Goal: Task Accomplishment & Management: Manage account settings

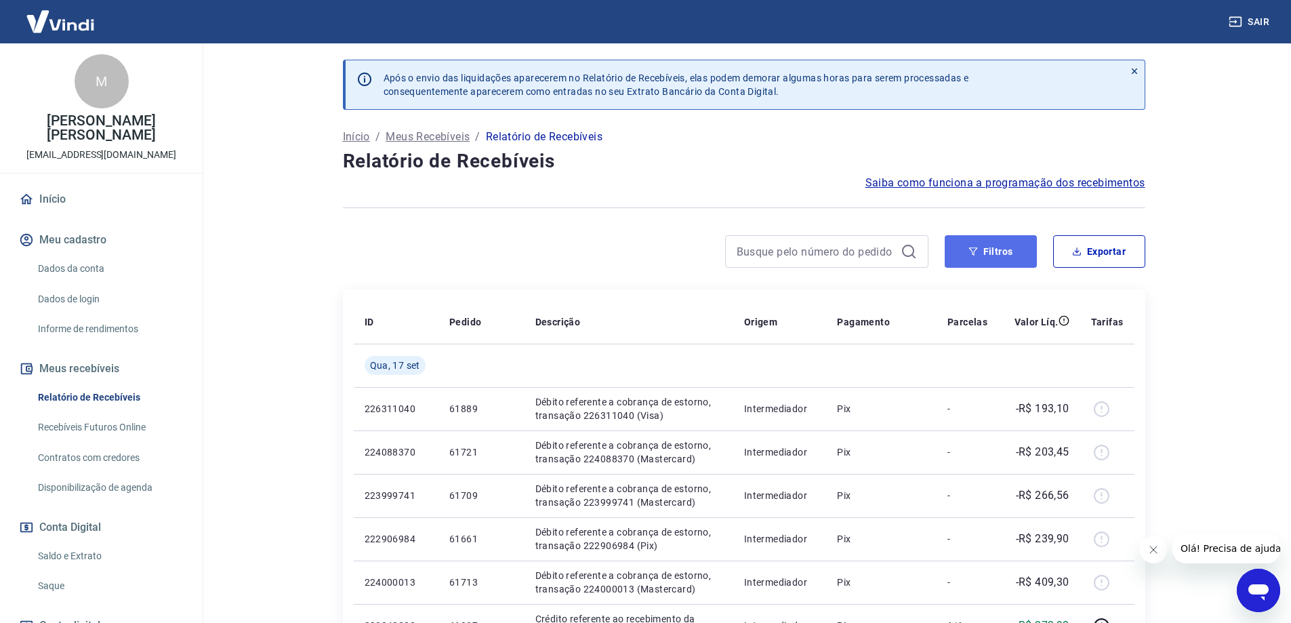
click at [994, 249] on button "Filtros" at bounding box center [990, 251] width 92 height 33
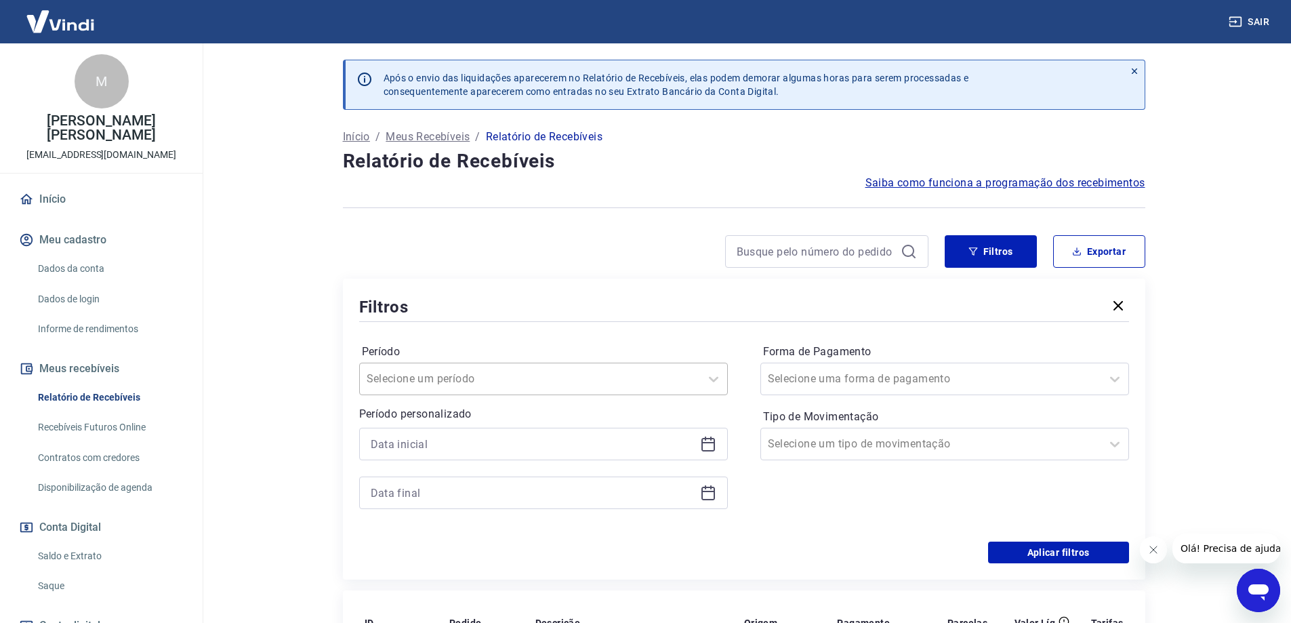
click at [608, 381] on div at bounding box center [530, 378] width 327 height 19
click at [793, 332] on div "Período option Limpar Filtro focused, 1 of 7. 7 results available. Use Up and D…" at bounding box center [744, 433] width 770 height 217
click at [1021, 252] on button "Filtros" at bounding box center [990, 251] width 92 height 33
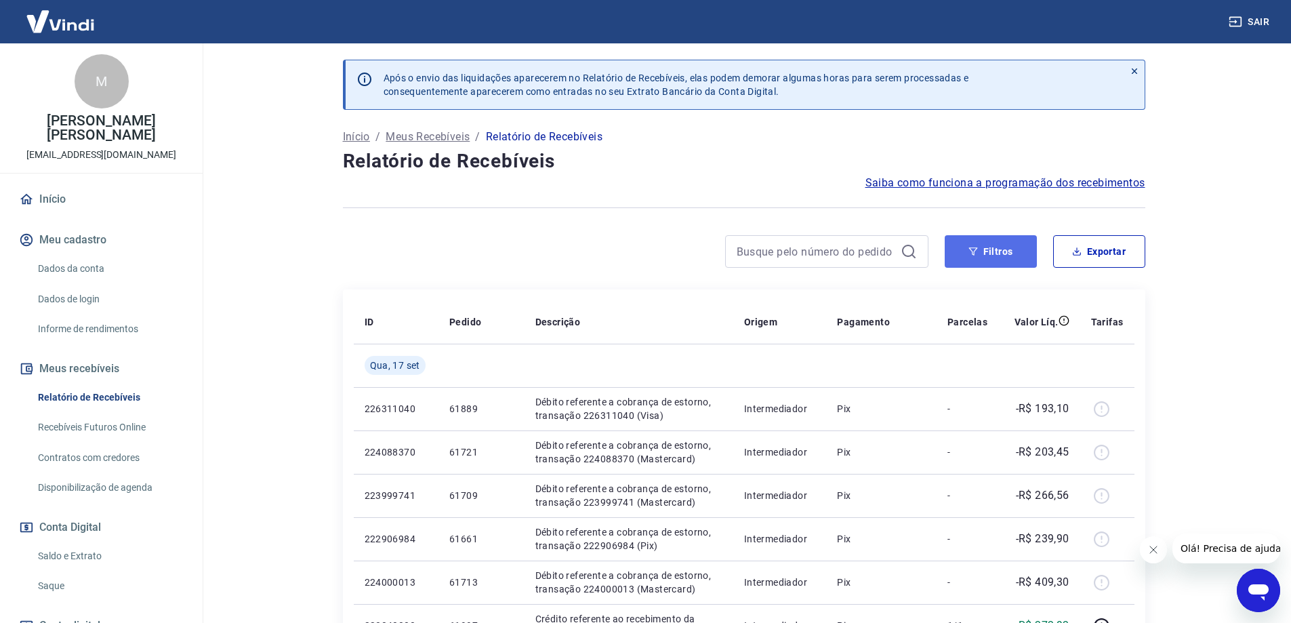
click at [1016, 257] on button "Filtros" at bounding box center [990, 251] width 92 height 33
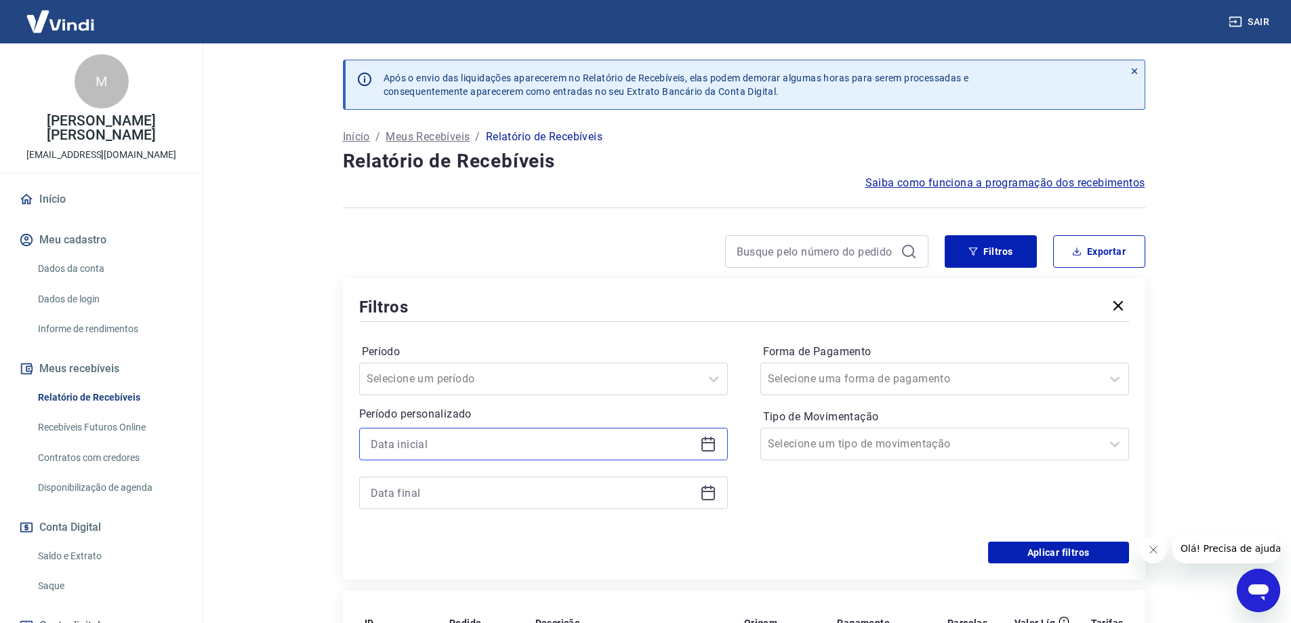
click at [667, 451] on input at bounding box center [533, 444] width 324 height 20
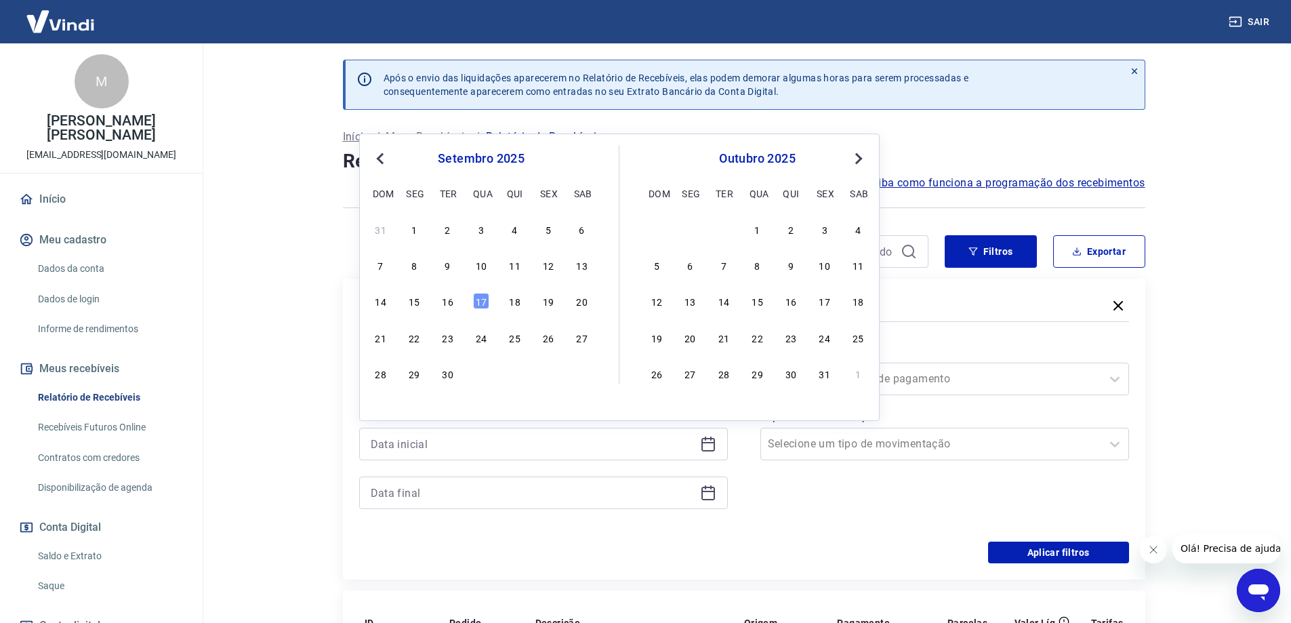
click at [381, 160] on span "Previous Month" at bounding box center [381, 158] width 0 height 16
click at [591, 299] on div "10 11 12 13 14 15 16" at bounding box center [481, 301] width 221 height 20
click at [588, 299] on div "16" at bounding box center [582, 301] width 16 height 16
click at [757, 299] on div "Filtros" at bounding box center [744, 307] width 770 height 24
type input "[DATE]"
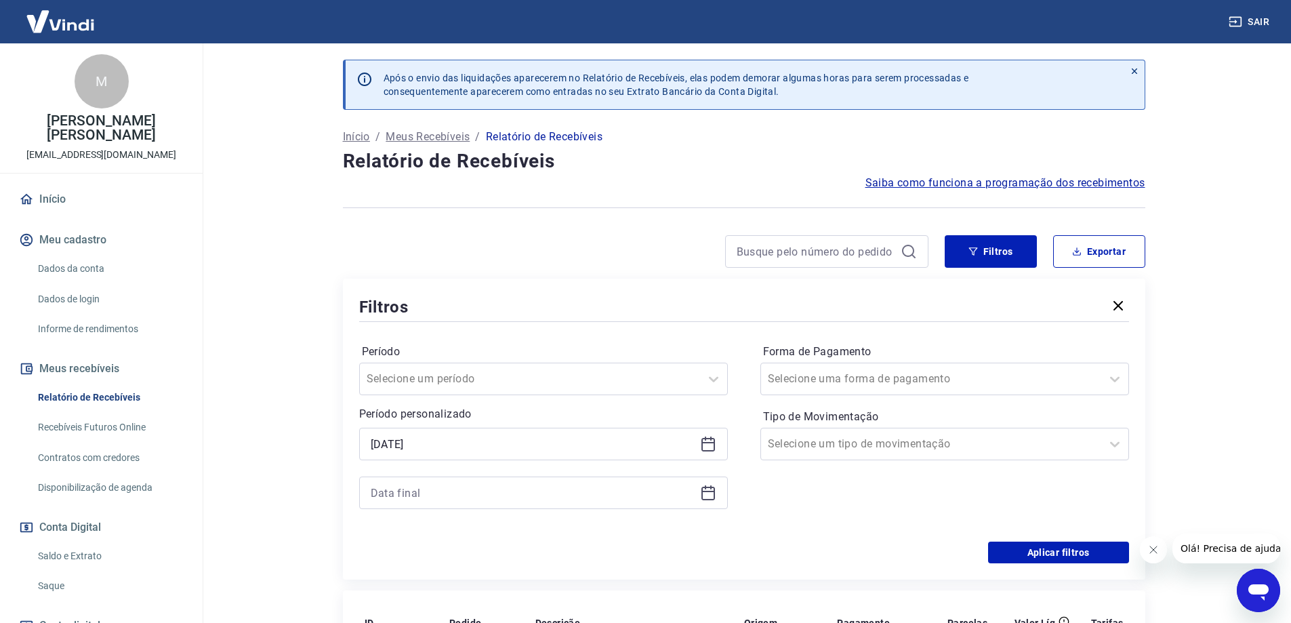
click at [704, 483] on div at bounding box center [543, 492] width 369 height 33
click at [712, 484] on icon at bounding box center [708, 492] width 16 height 16
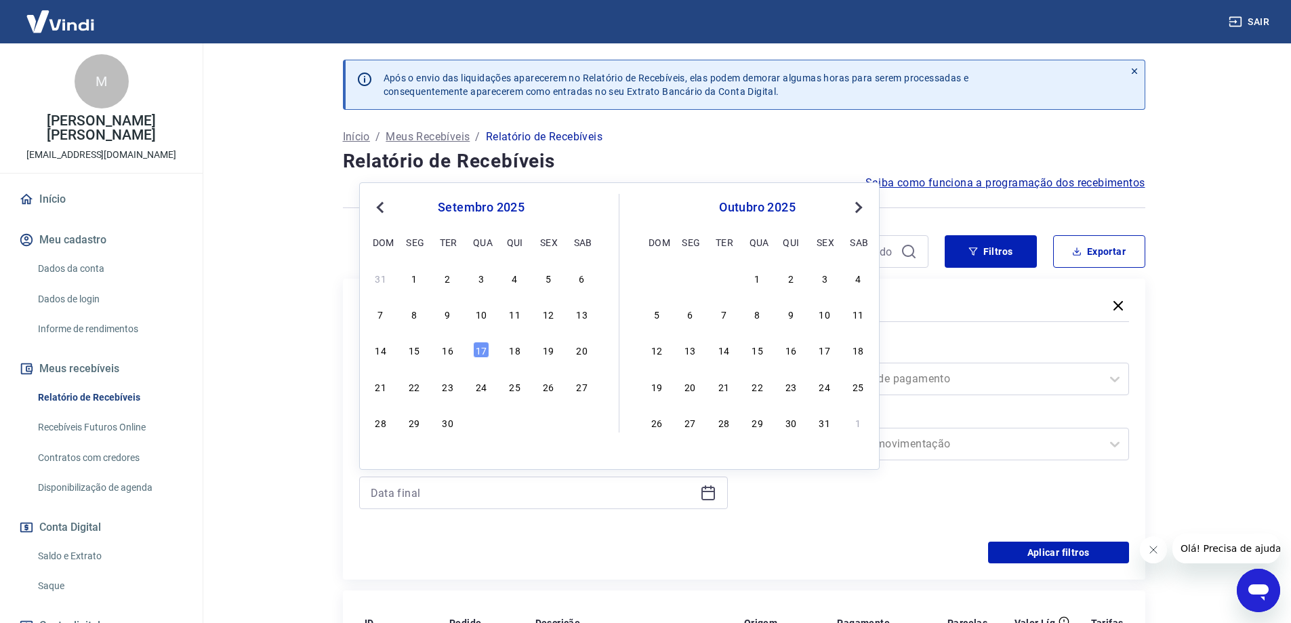
click at [487, 350] on div "17" at bounding box center [481, 349] width 16 height 16
type input "[DATE]"
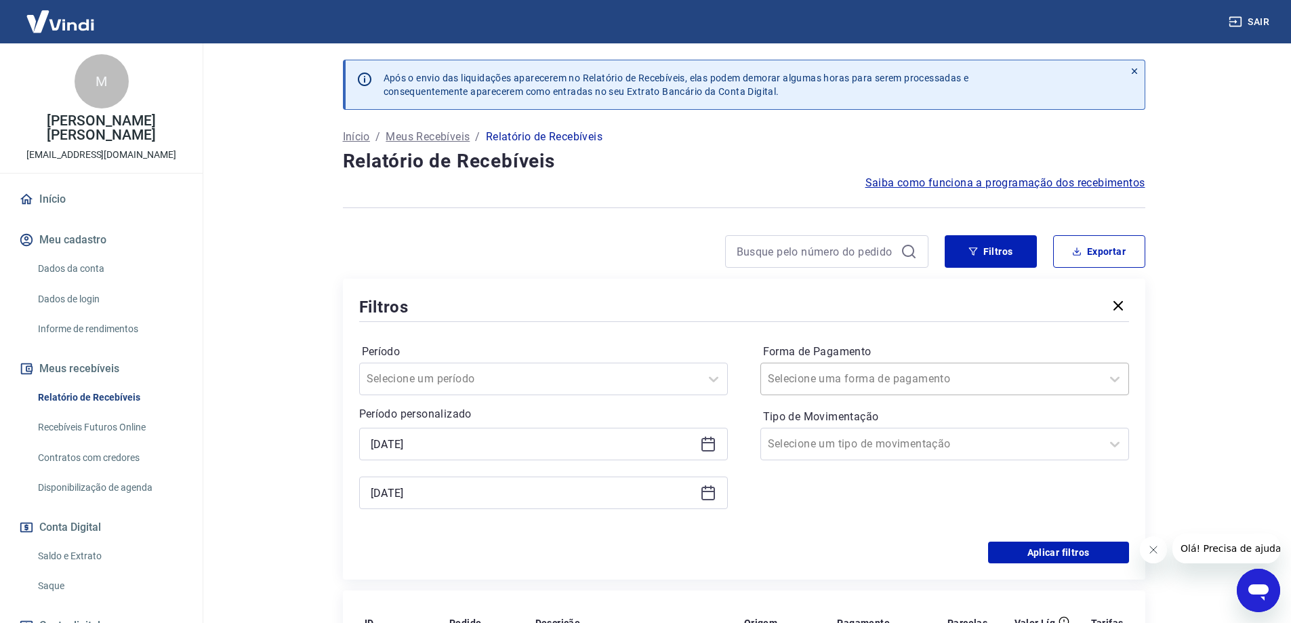
click at [955, 382] on div at bounding box center [931, 378] width 327 height 19
click at [954, 385] on div at bounding box center [931, 378] width 327 height 19
click at [1014, 255] on button "Filtros" at bounding box center [990, 251] width 92 height 33
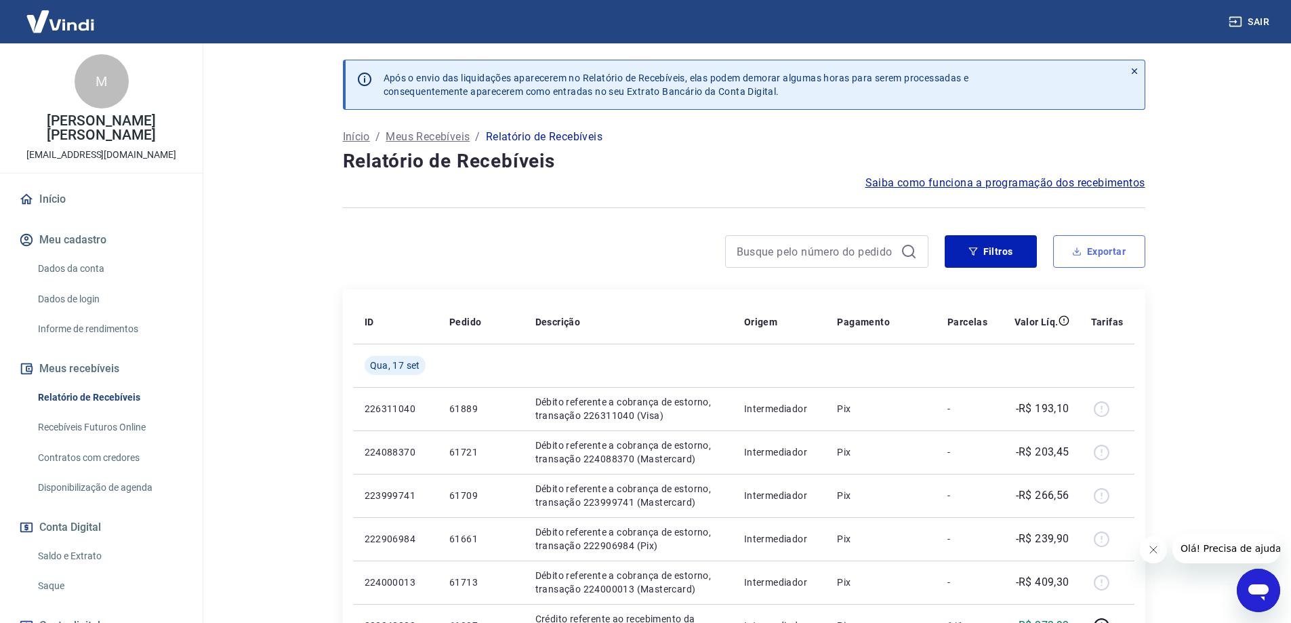
click at [1129, 257] on button "Exportar" at bounding box center [1099, 251] width 92 height 33
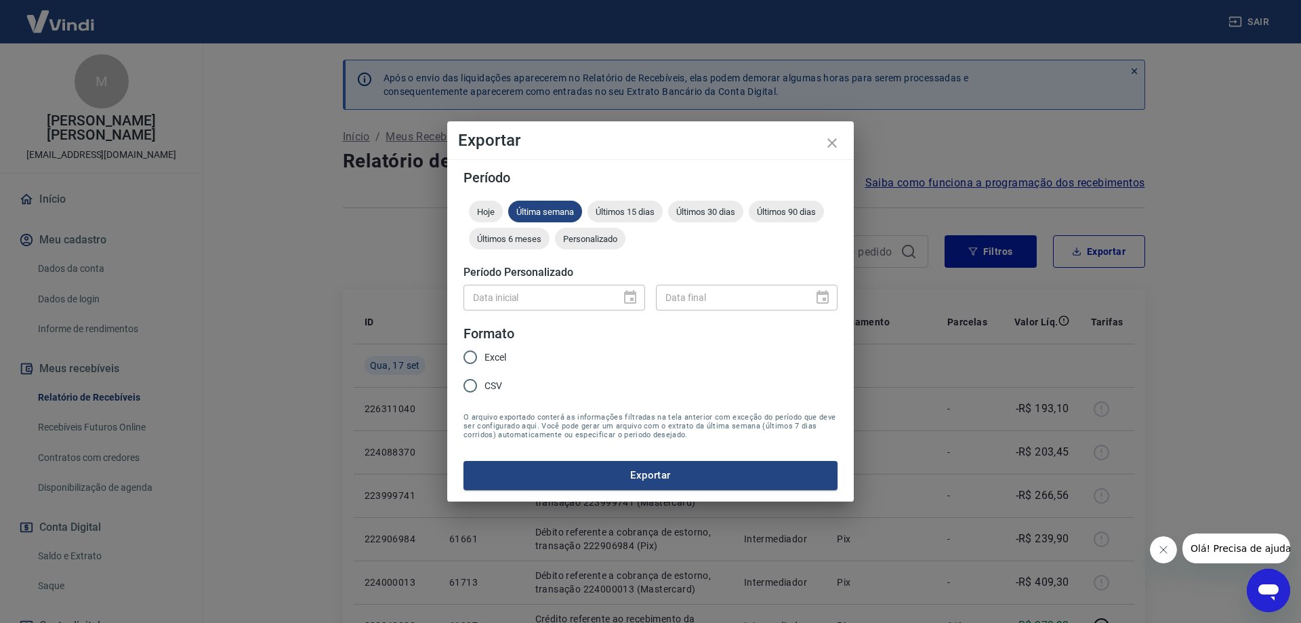
click at [486, 358] on span "Excel" at bounding box center [495, 357] width 22 height 14
click at [484, 358] on input "Excel" at bounding box center [470, 357] width 28 height 28
radio input "true"
click at [600, 238] on span "Personalizado" at bounding box center [590, 239] width 70 height 10
click at [604, 305] on input "DD/MM/YYYY" at bounding box center [537, 297] width 148 height 25
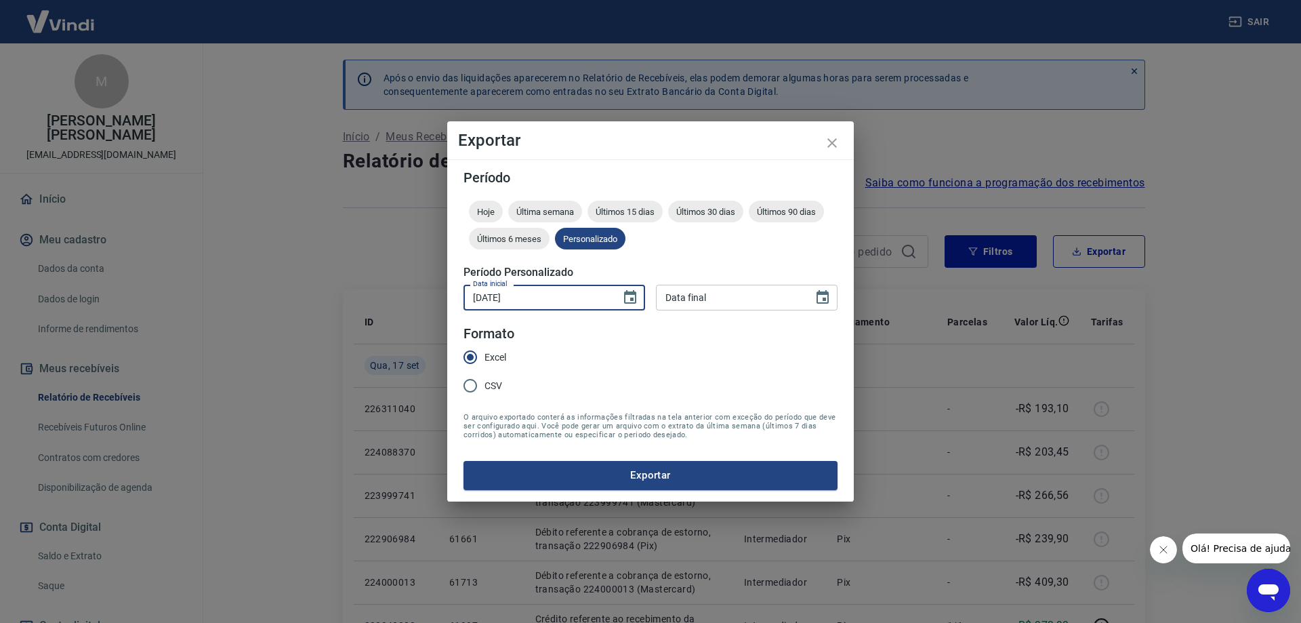
type input "[DATE]"
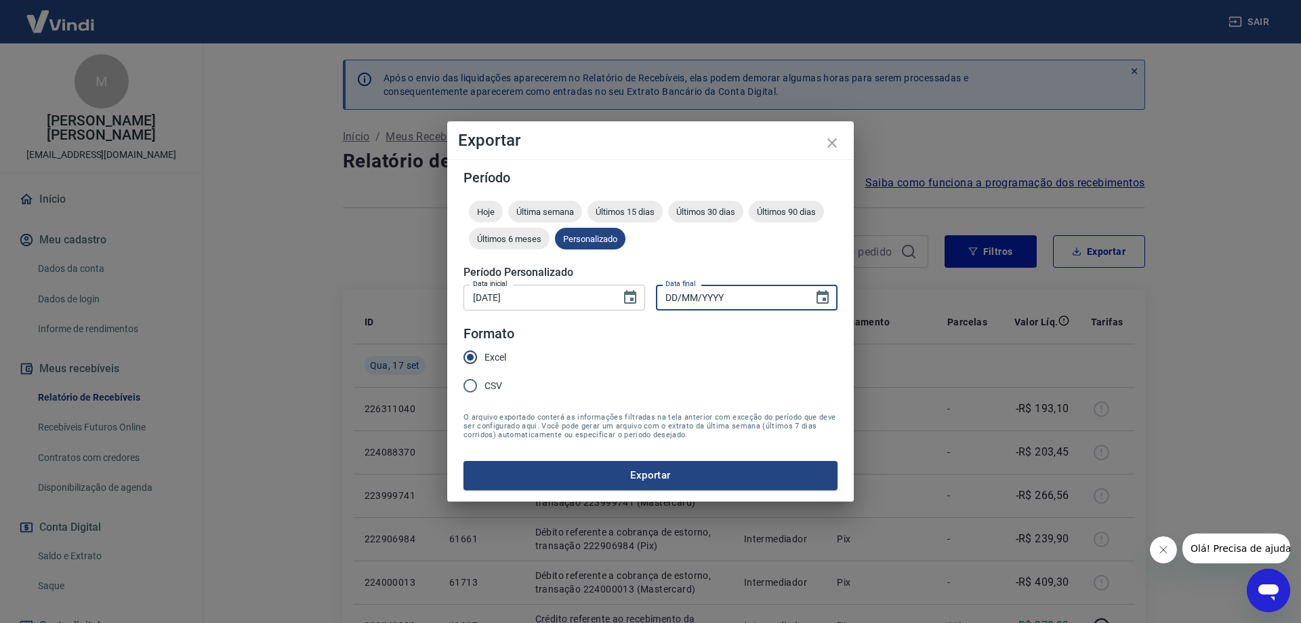
click at [722, 302] on input "DD/MM/YYYY" at bounding box center [730, 297] width 148 height 25
type input "[DATE]"
click at [651, 478] on button "Exportar" at bounding box center [650, 475] width 374 height 28
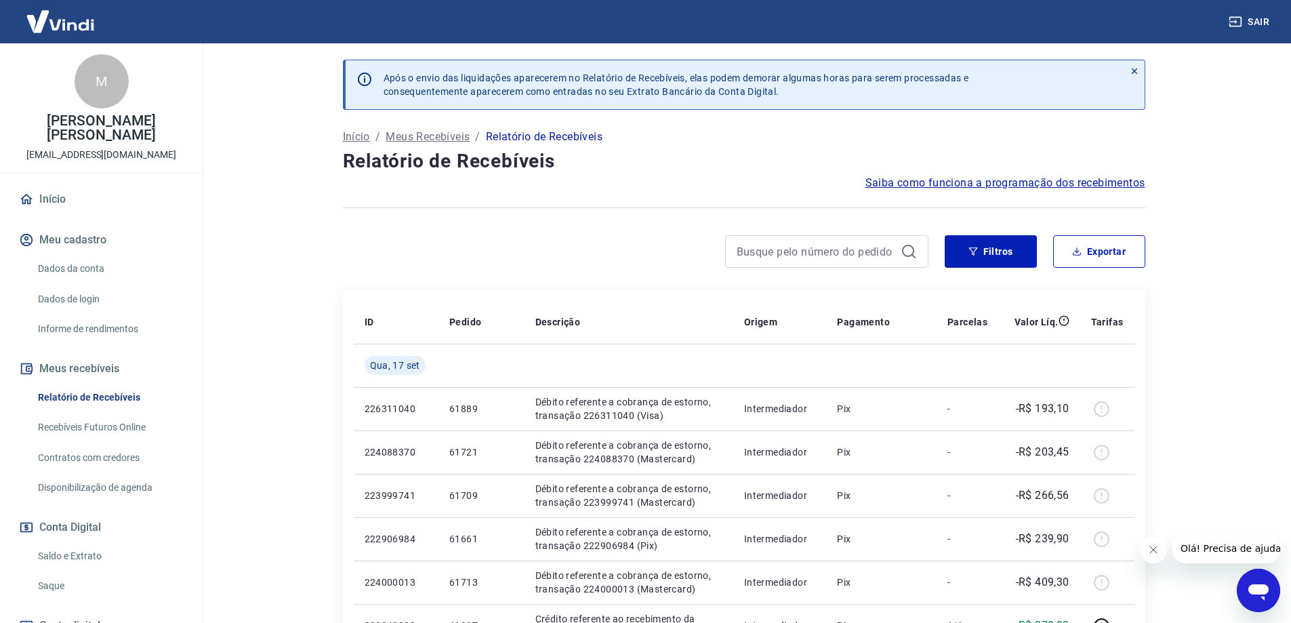
click at [441, 134] on p "Meus Recebíveis" at bounding box center [428, 137] width 84 height 16
click at [1014, 247] on button "Filtros" at bounding box center [990, 251] width 92 height 33
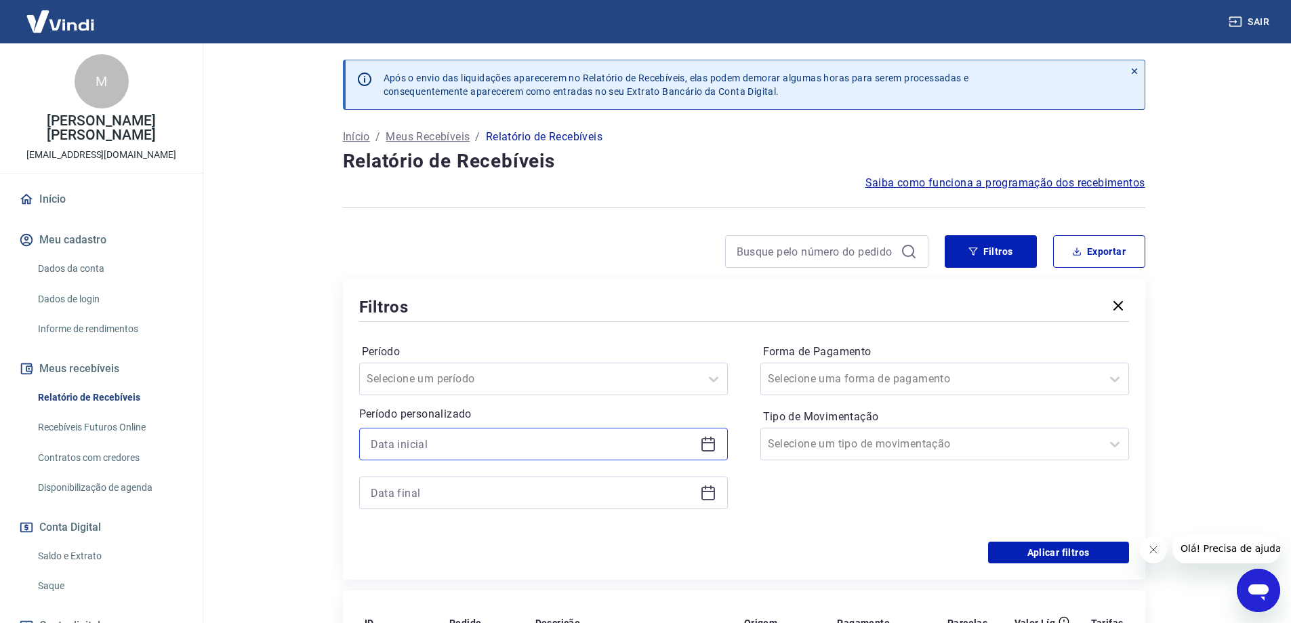
click at [608, 447] on input at bounding box center [533, 444] width 324 height 20
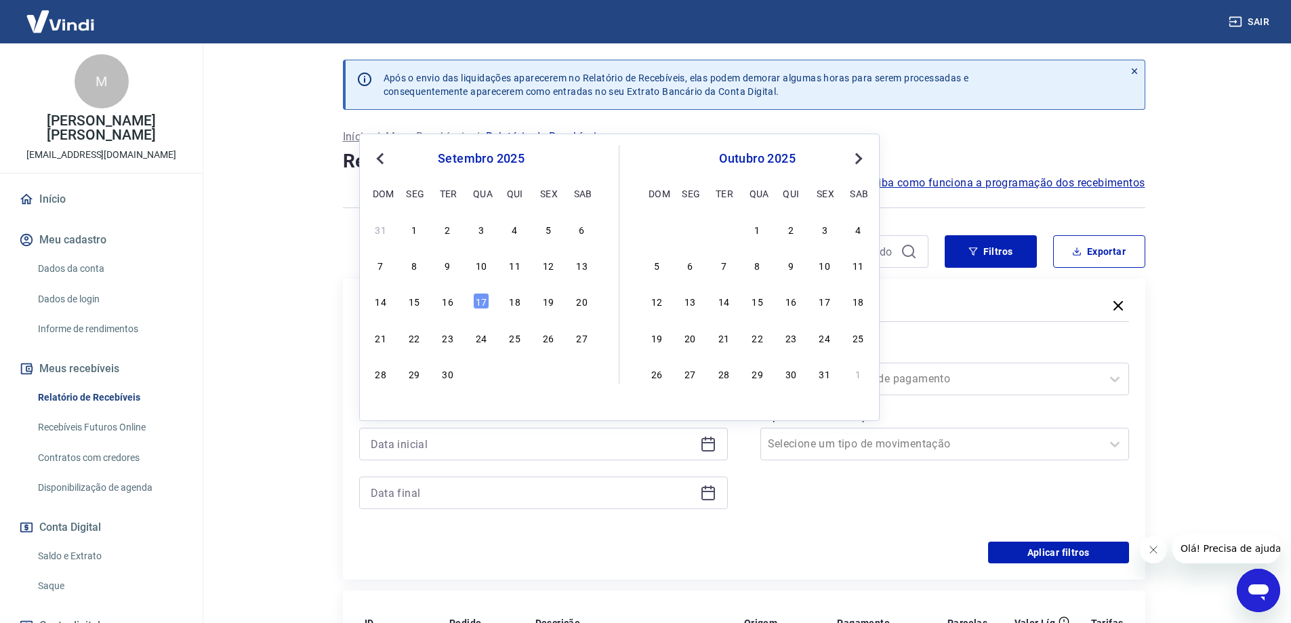
drag, startPoint x: 381, startPoint y: 161, endPoint x: 390, endPoint y: 173, distance: 15.0
click at [381, 161] on span "Previous Month" at bounding box center [381, 158] width 0 height 16
click at [582, 304] on div "16" at bounding box center [582, 301] width 16 height 16
type input "[DATE]"
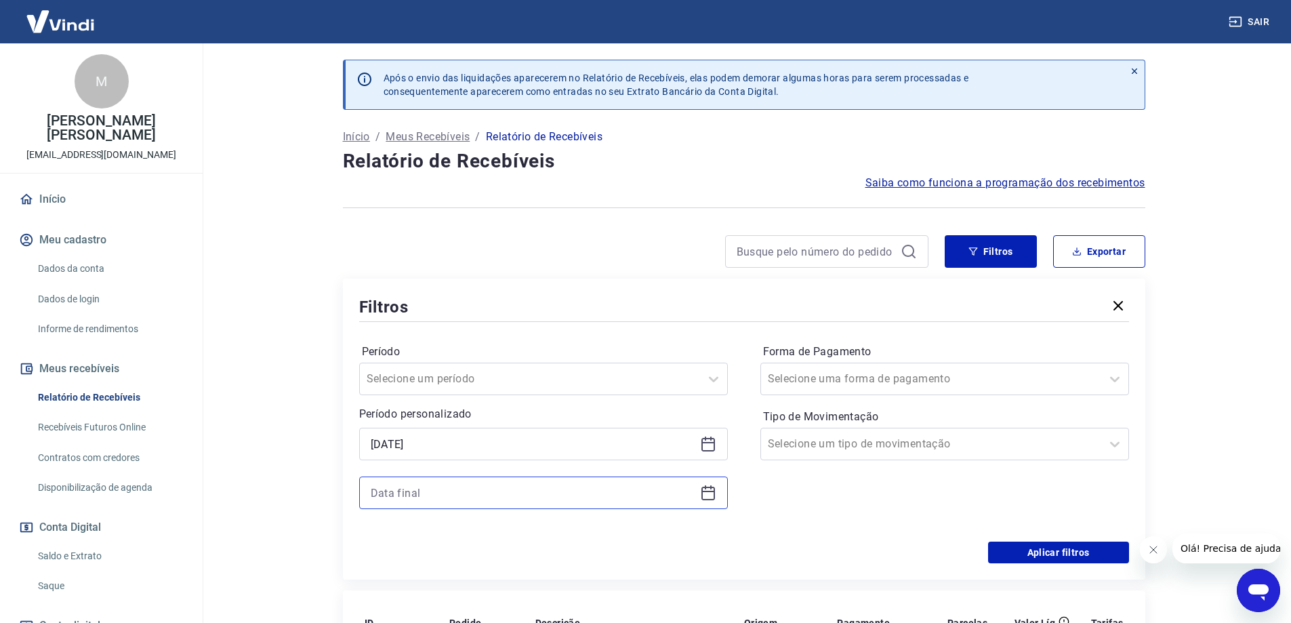
click at [544, 494] on input at bounding box center [533, 492] width 324 height 20
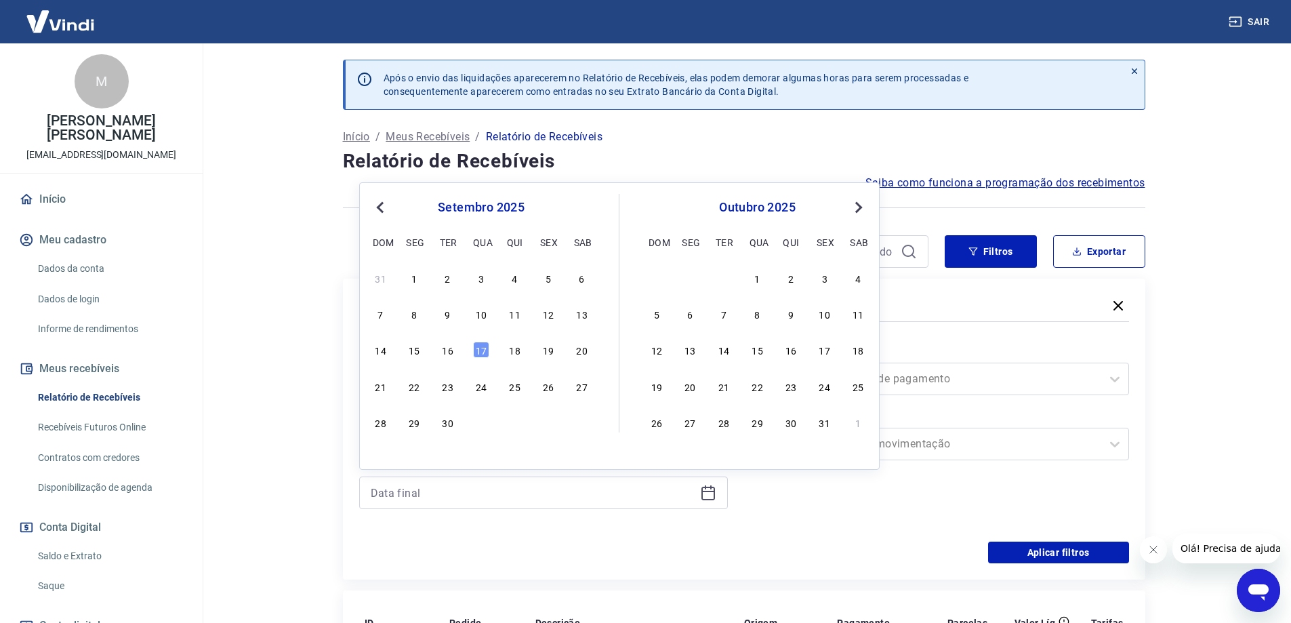
click at [77, 560] on link "Saldo e Extrato" at bounding box center [110, 556] width 154 height 28
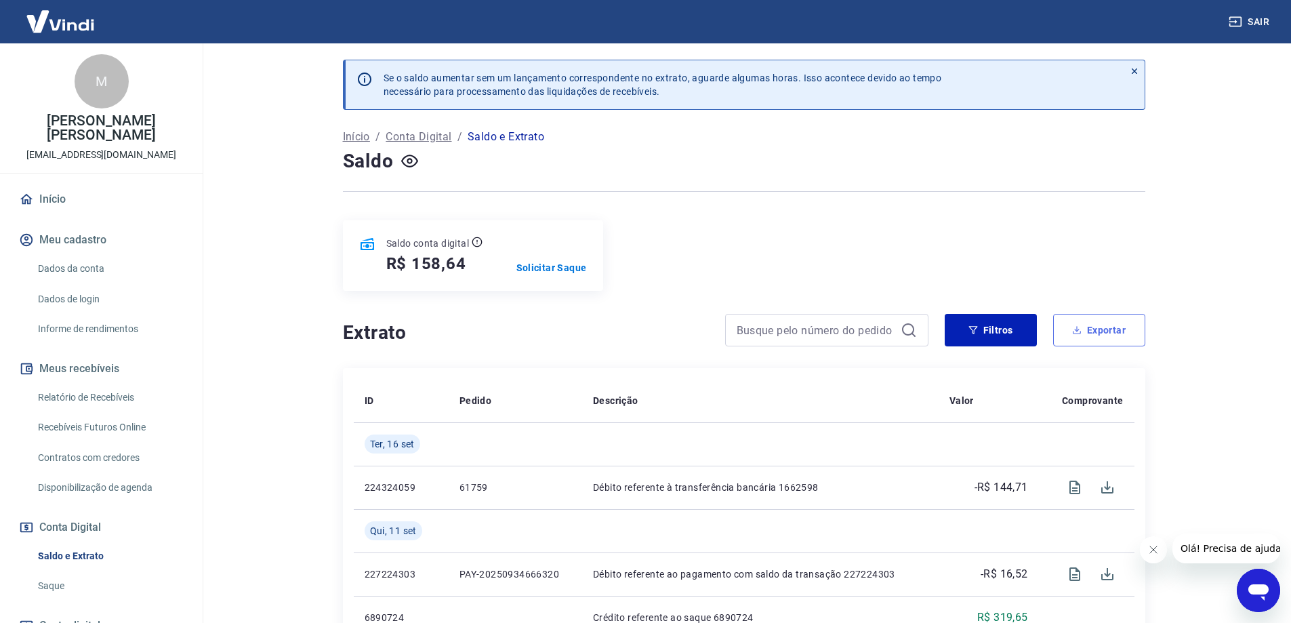
click at [1104, 335] on button "Exportar" at bounding box center [1099, 330] width 92 height 33
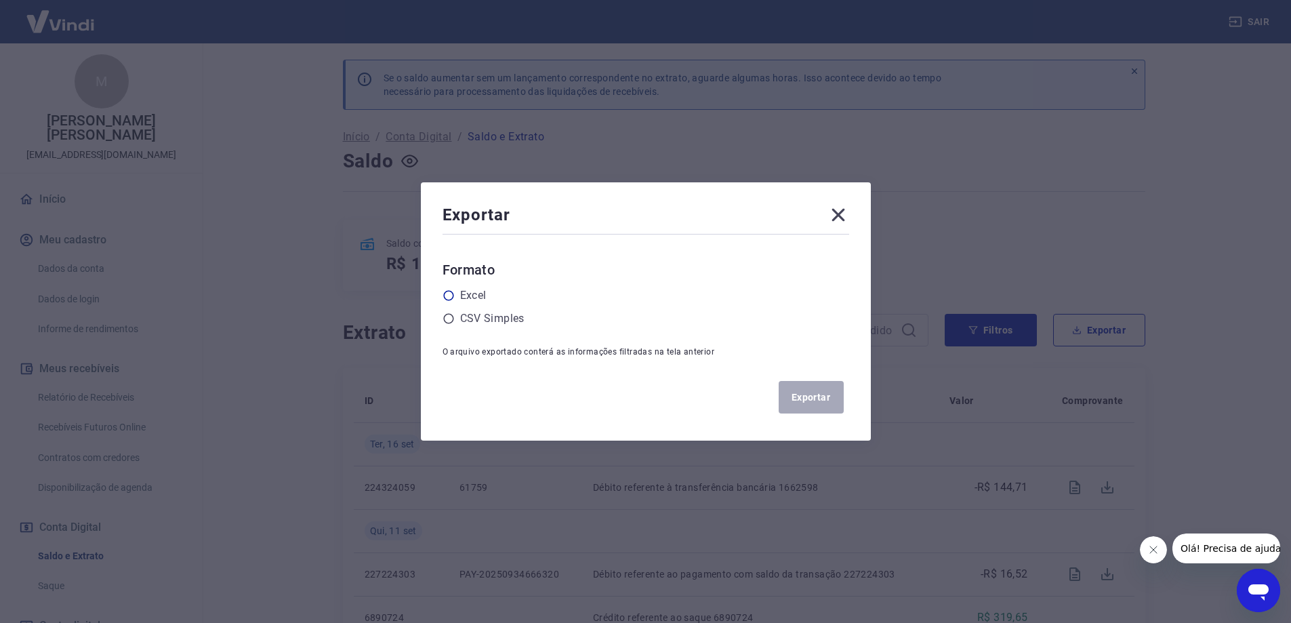
click at [455, 289] on div "Excel" at bounding box center [645, 295] width 407 height 16
click at [453, 299] on icon at bounding box center [448, 296] width 10 height 10
click at [0, 0] on input "radio" at bounding box center [0, 0] width 0 height 0
click at [831, 396] on button "Exportar" at bounding box center [810, 397] width 65 height 33
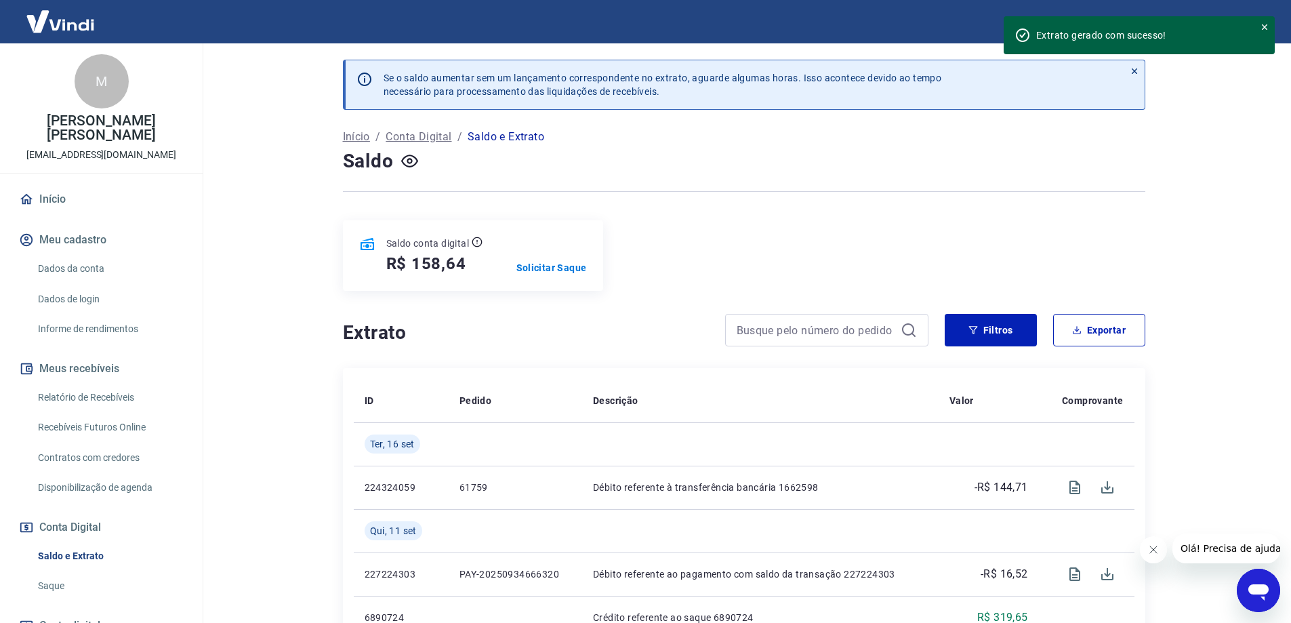
click at [1038, 338] on div "Filtros Exportar" at bounding box center [1044, 330] width 201 height 33
click at [1016, 341] on button "Filtros" at bounding box center [990, 330] width 92 height 33
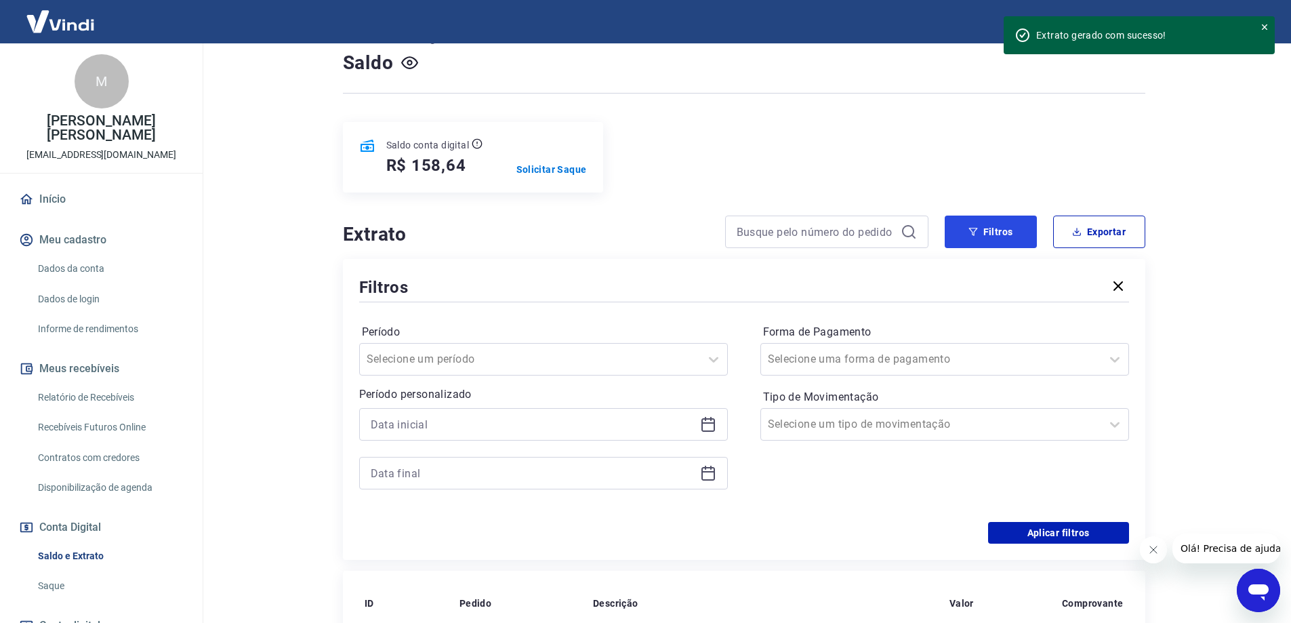
scroll to position [203, 0]
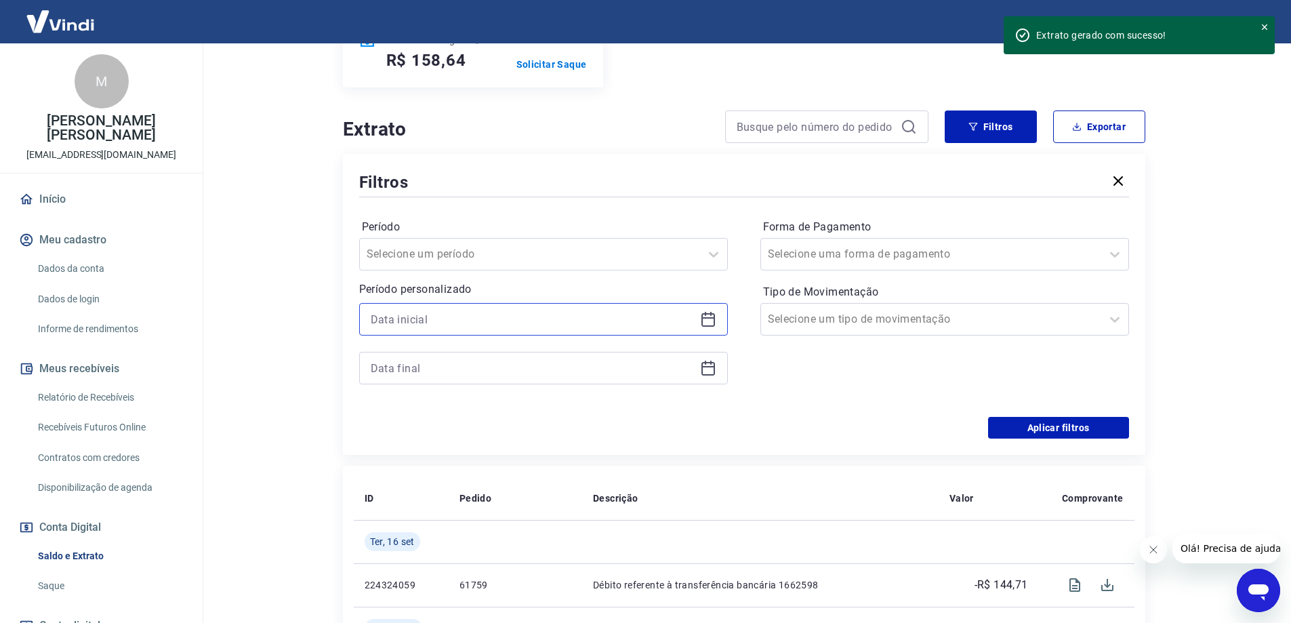
click at [600, 322] on input at bounding box center [533, 319] width 324 height 20
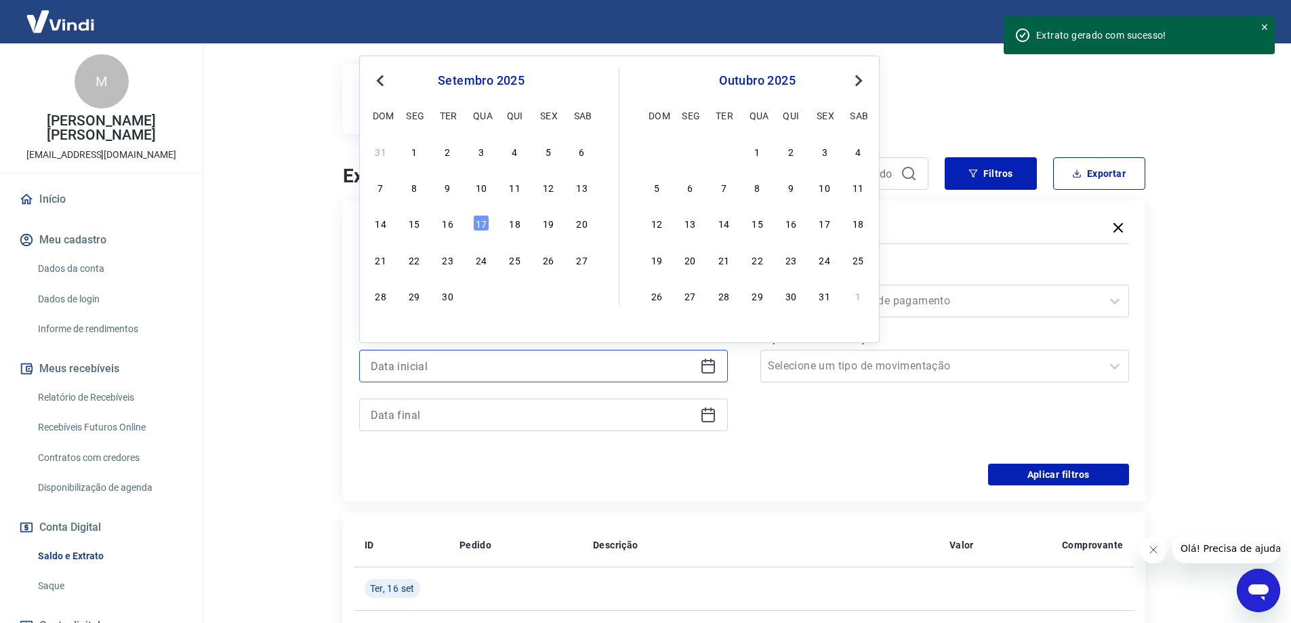
scroll to position [136, 0]
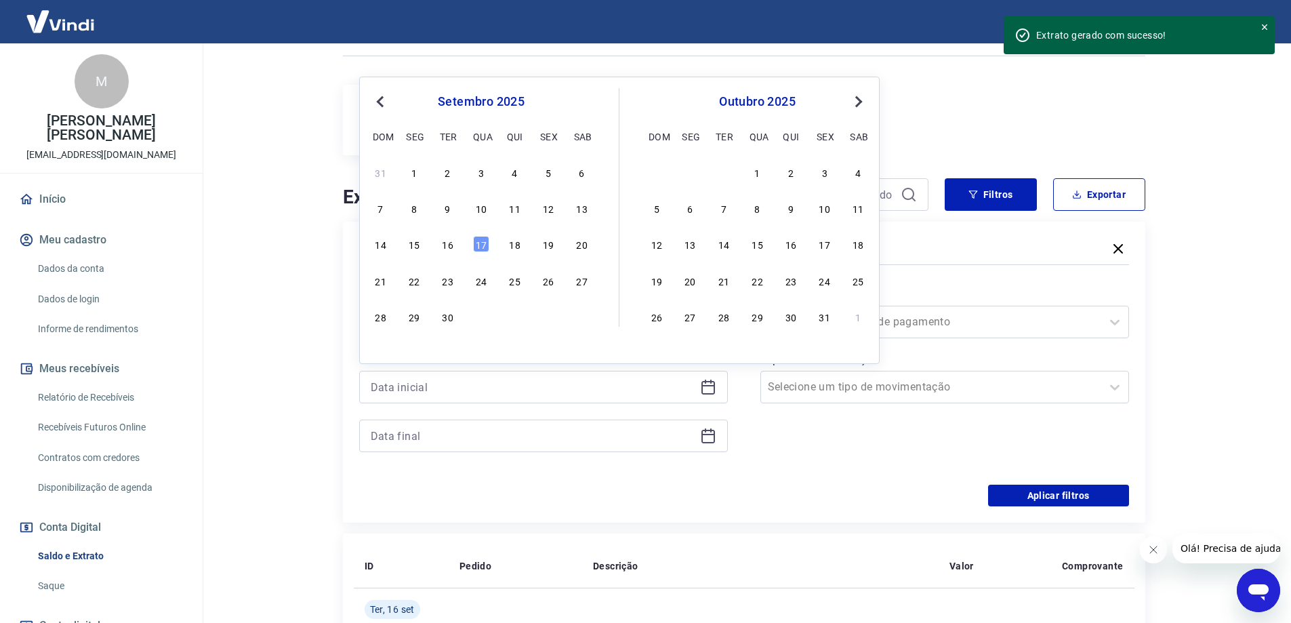
click at [411, 168] on div "1" at bounding box center [414, 172] width 16 height 16
type input "[DATE]"
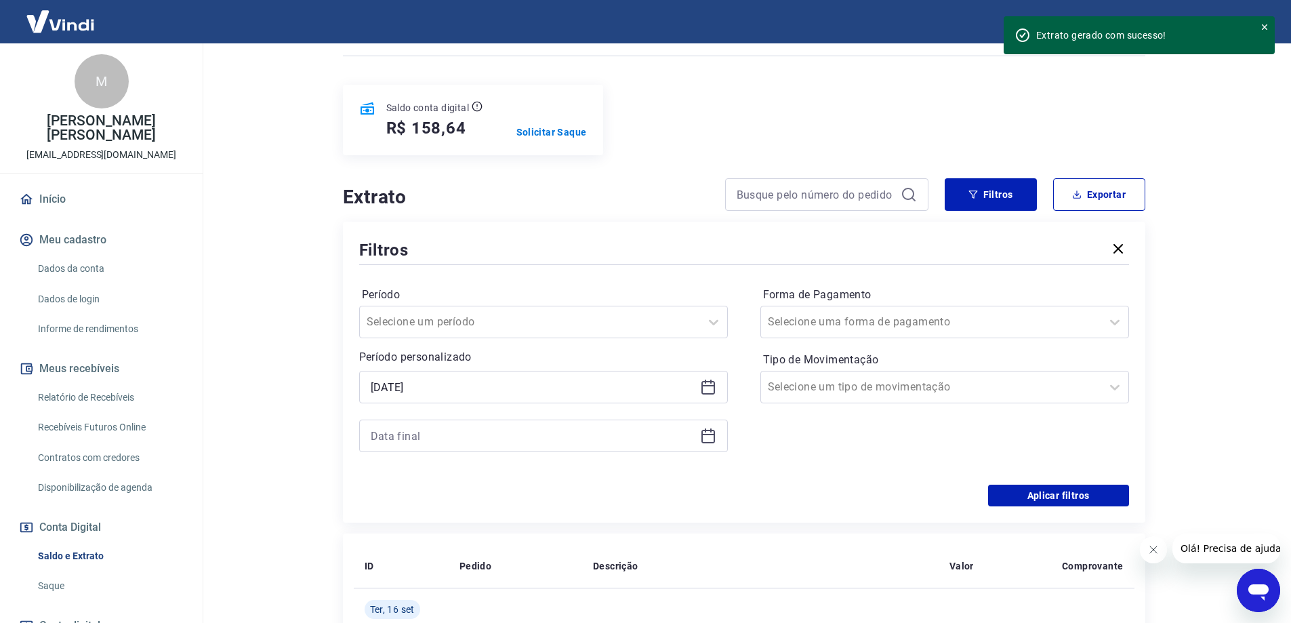
click at [700, 431] on icon at bounding box center [708, 436] width 16 height 16
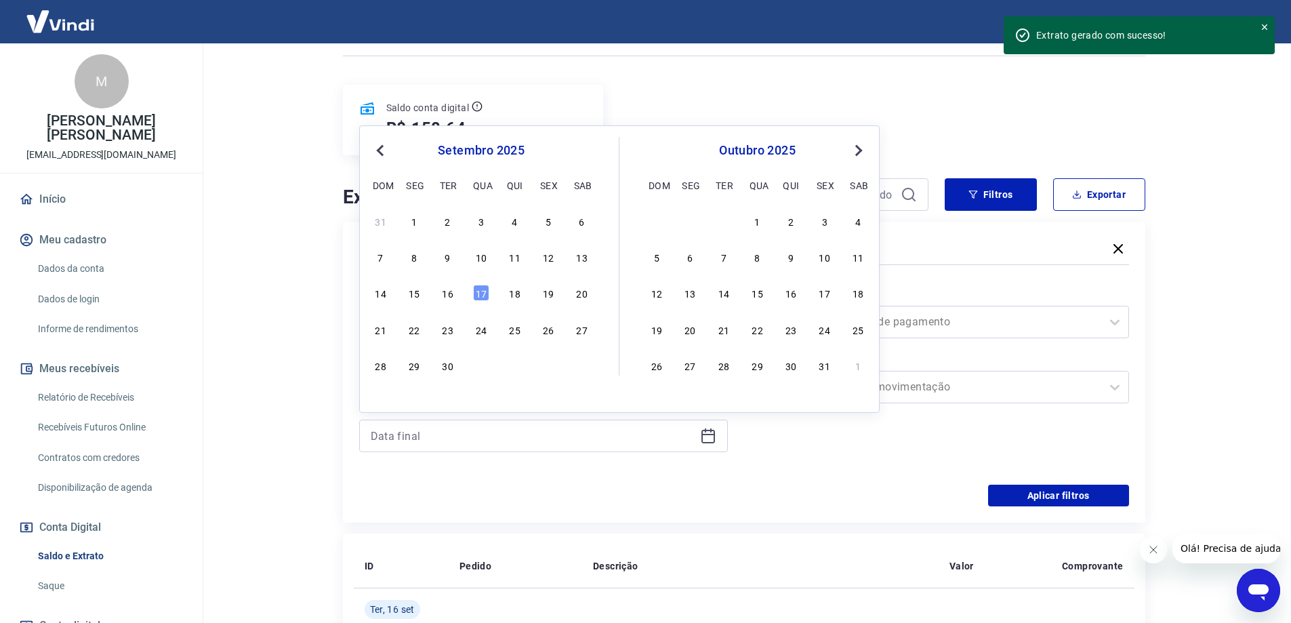
click at [478, 289] on div "17" at bounding box center [481, 293] width 16 height 16
type input "[DATE]"
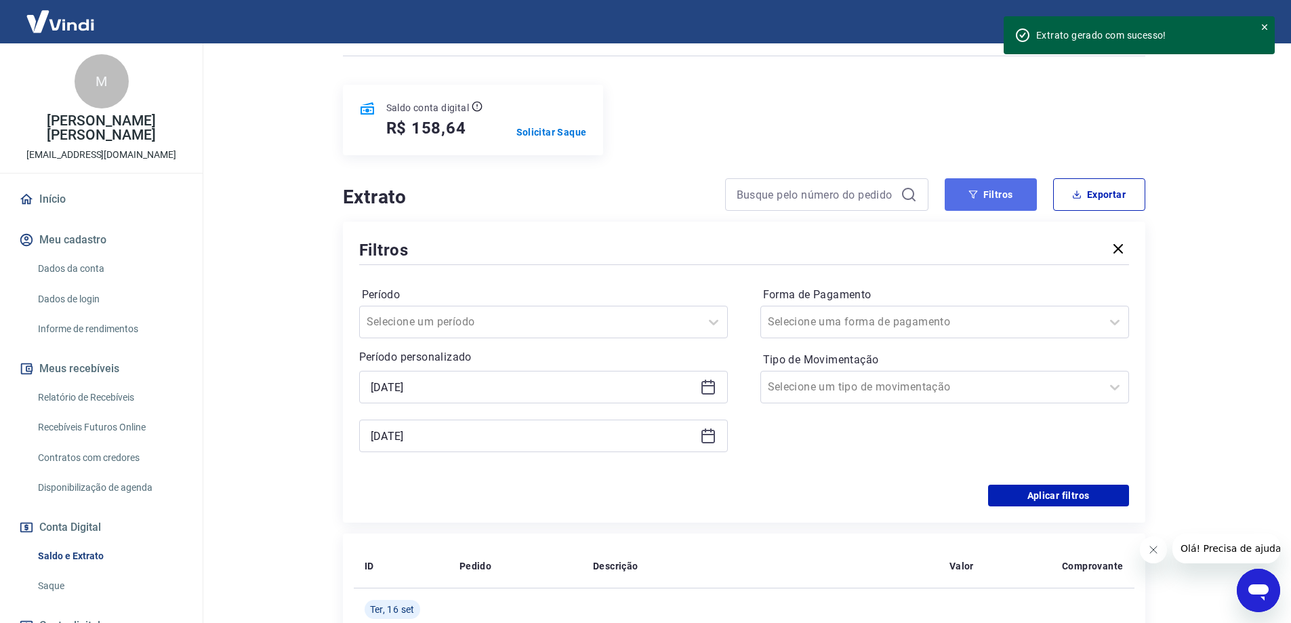
click at [1003, 197] on button "Filtros" at bounding box center [990, 194] width 92 height 33
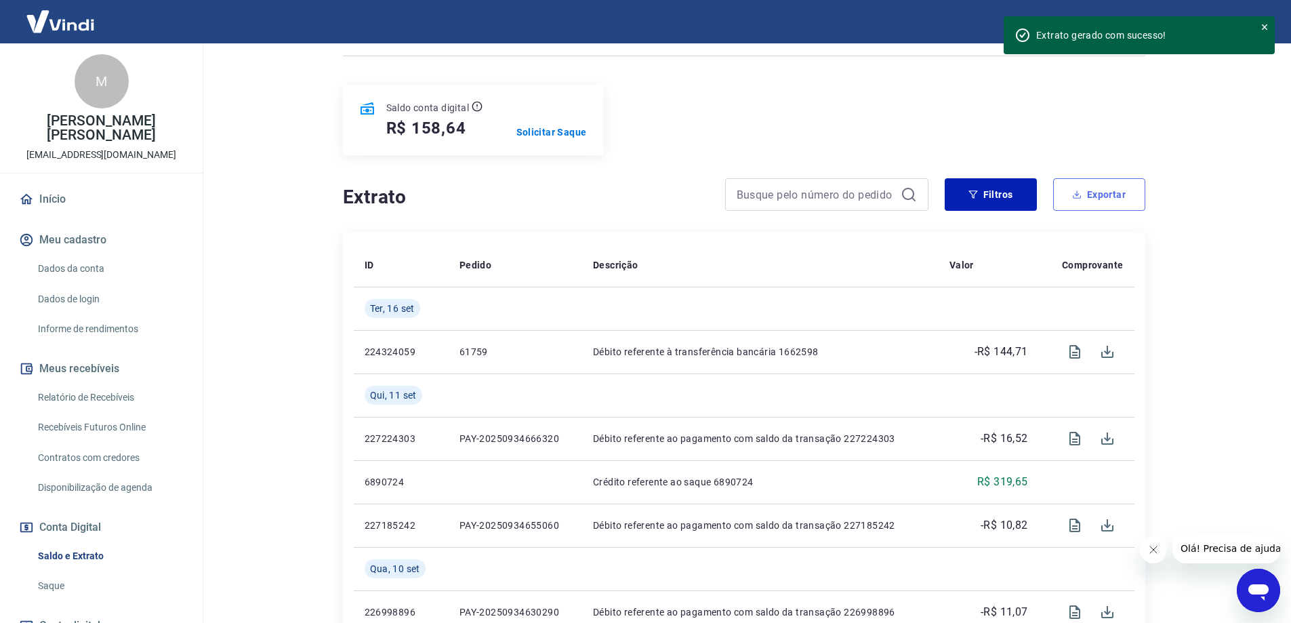
click at [1120, 193] on button "Exportar" at bounding box center [1099, 194] width 92 height 33
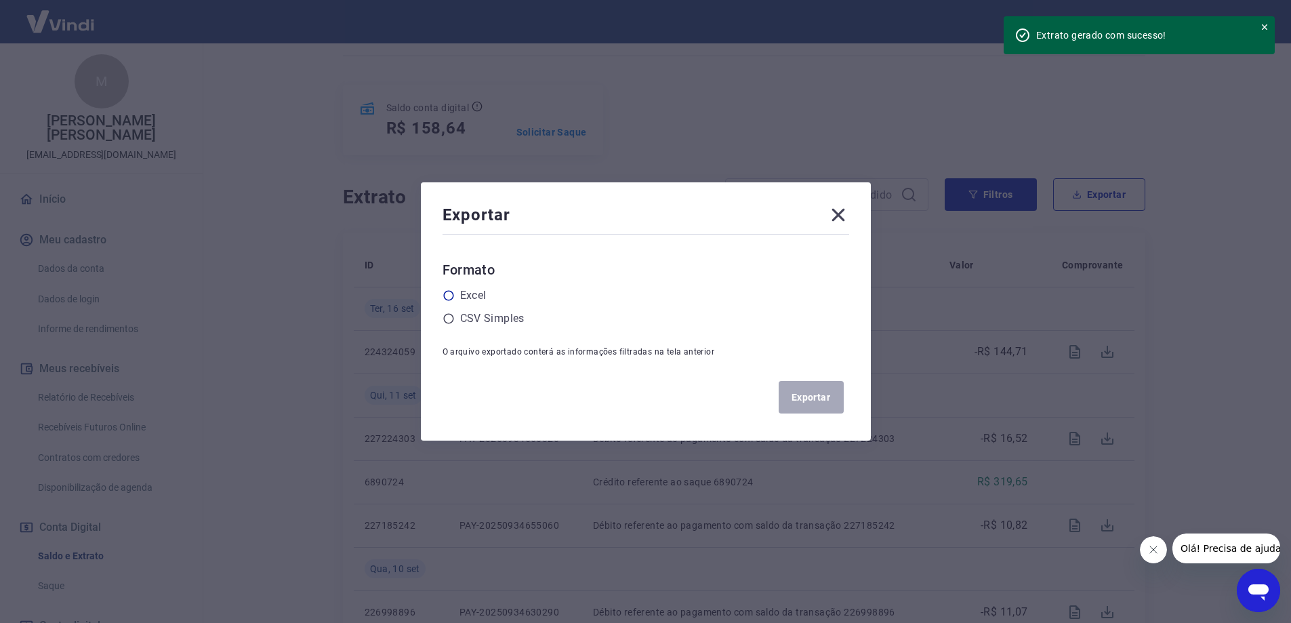
click at [486, 299] on label "Excel" at bounding box center [473, 295] width 26 height 16
click at [0, 0] on input "radio" at bounding box center [0, 0] width 0 height 0
click at [814, 390] on button "Exportar" at bounding box center [810, 397] width 65 height 33
